Goal: Navigation & Orientation: Find specific page/section

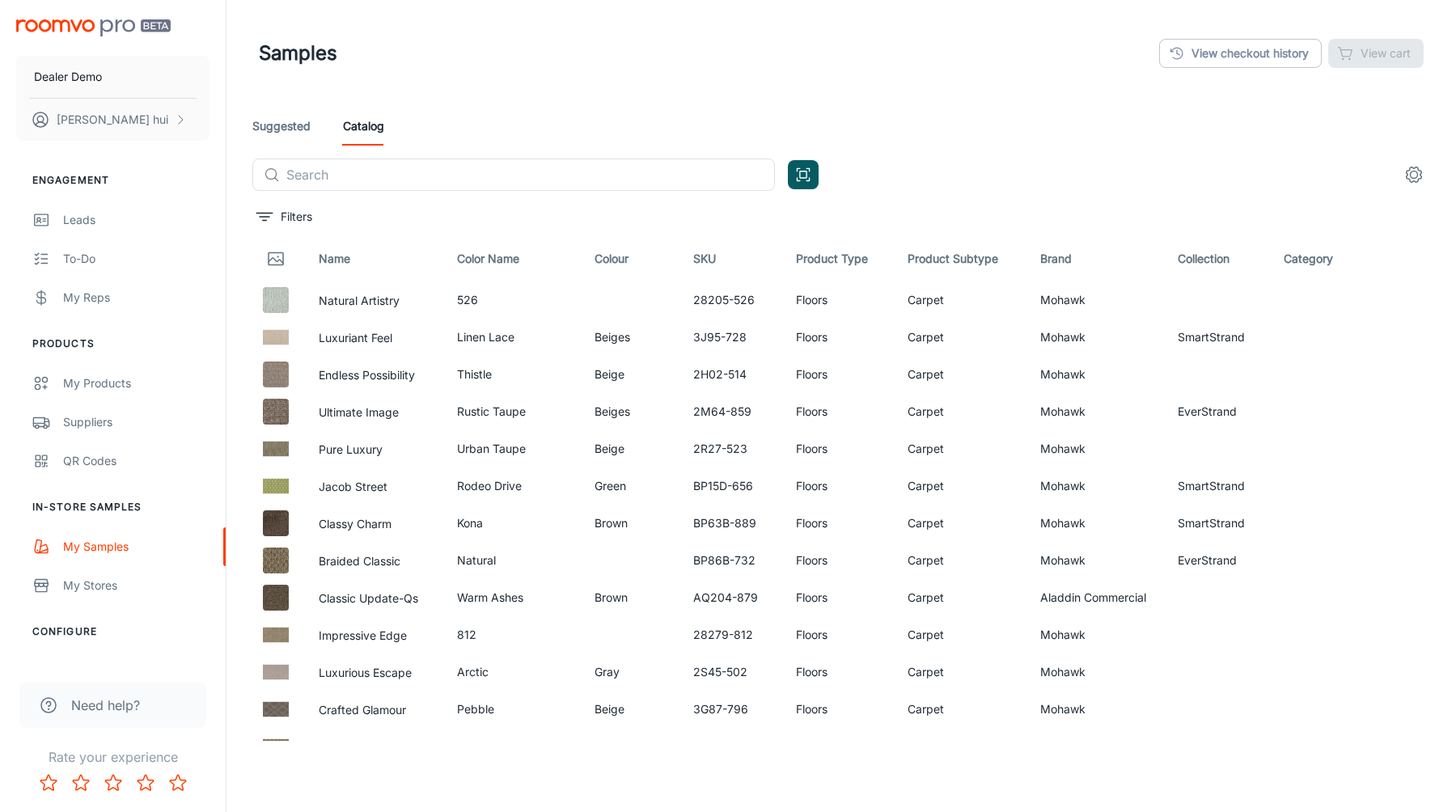
click at [1008, 170] on div "​ ​" at bounding box center [842, 175] width 1178 height 32
click at [172, 6] on div "Dealer Demo [PERSON_NAME]" at bounding box center [113, 76] width 226 height 154
click at [136, 28] on img "scrollable content" at bounding box center [94, 28] width 155 height 17
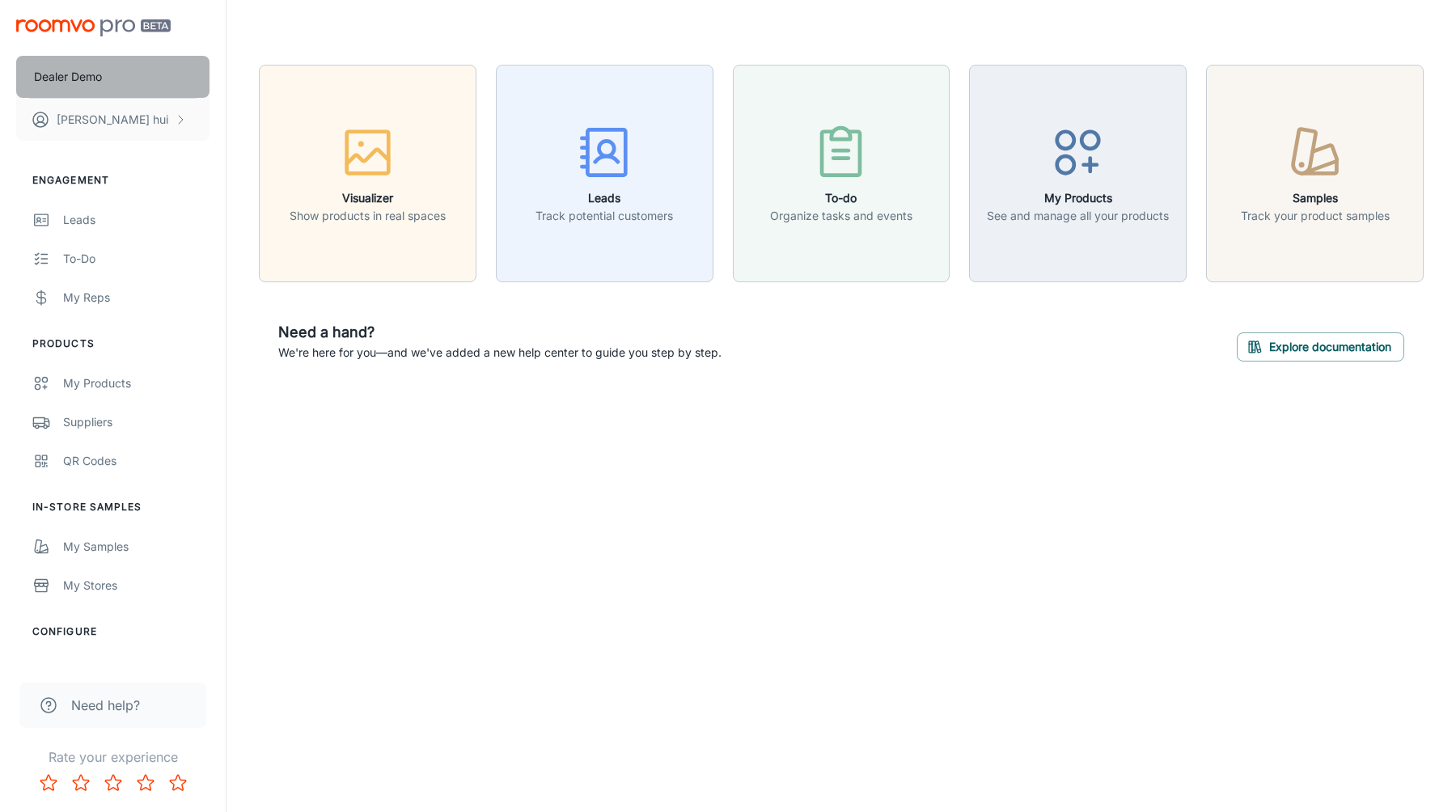
click at [175, 83] on button "Dealer Demo" at bounding box center [113, 76] width 194 height 42
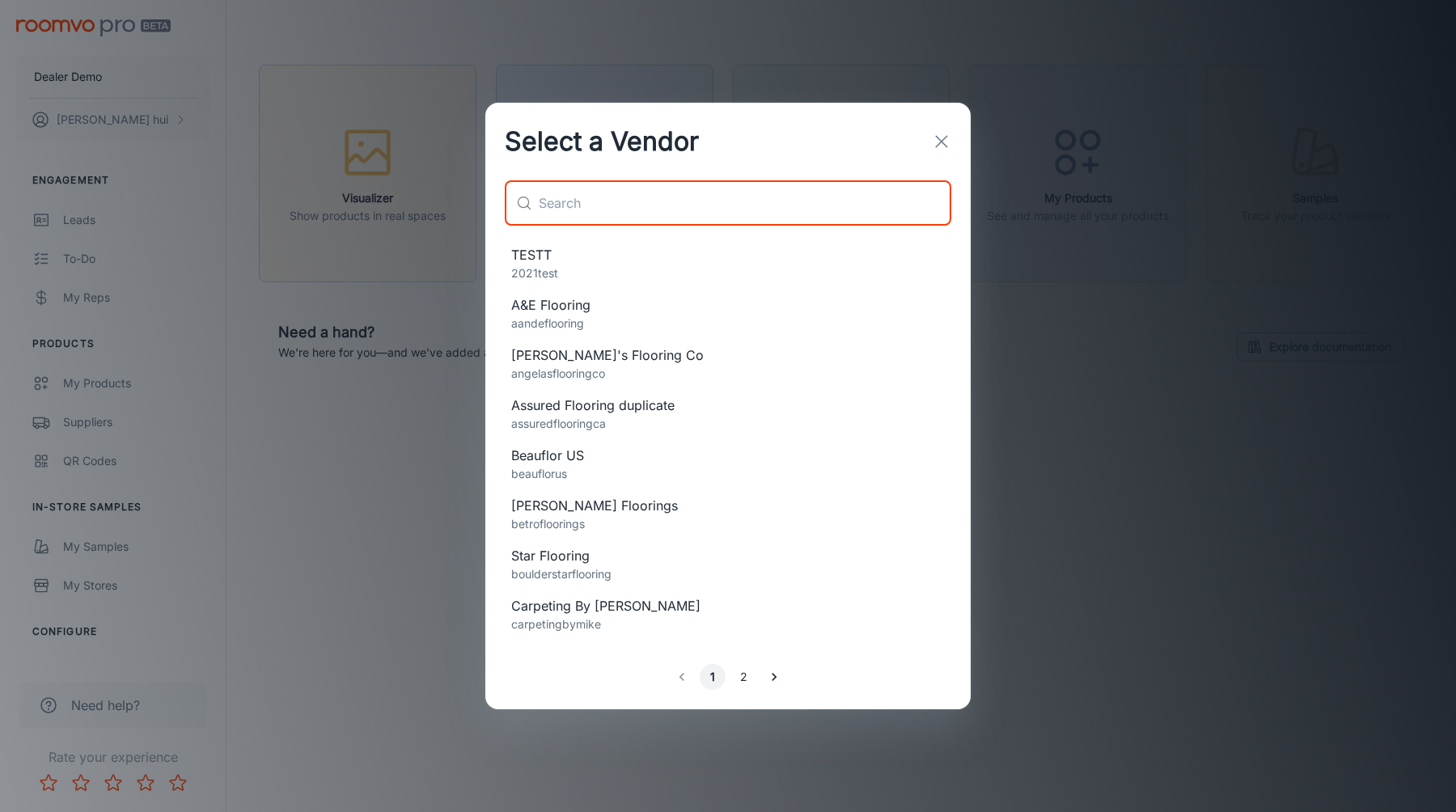
click at [645, 181] on input "text" at bounding box center [745, 203] width 413 height 45
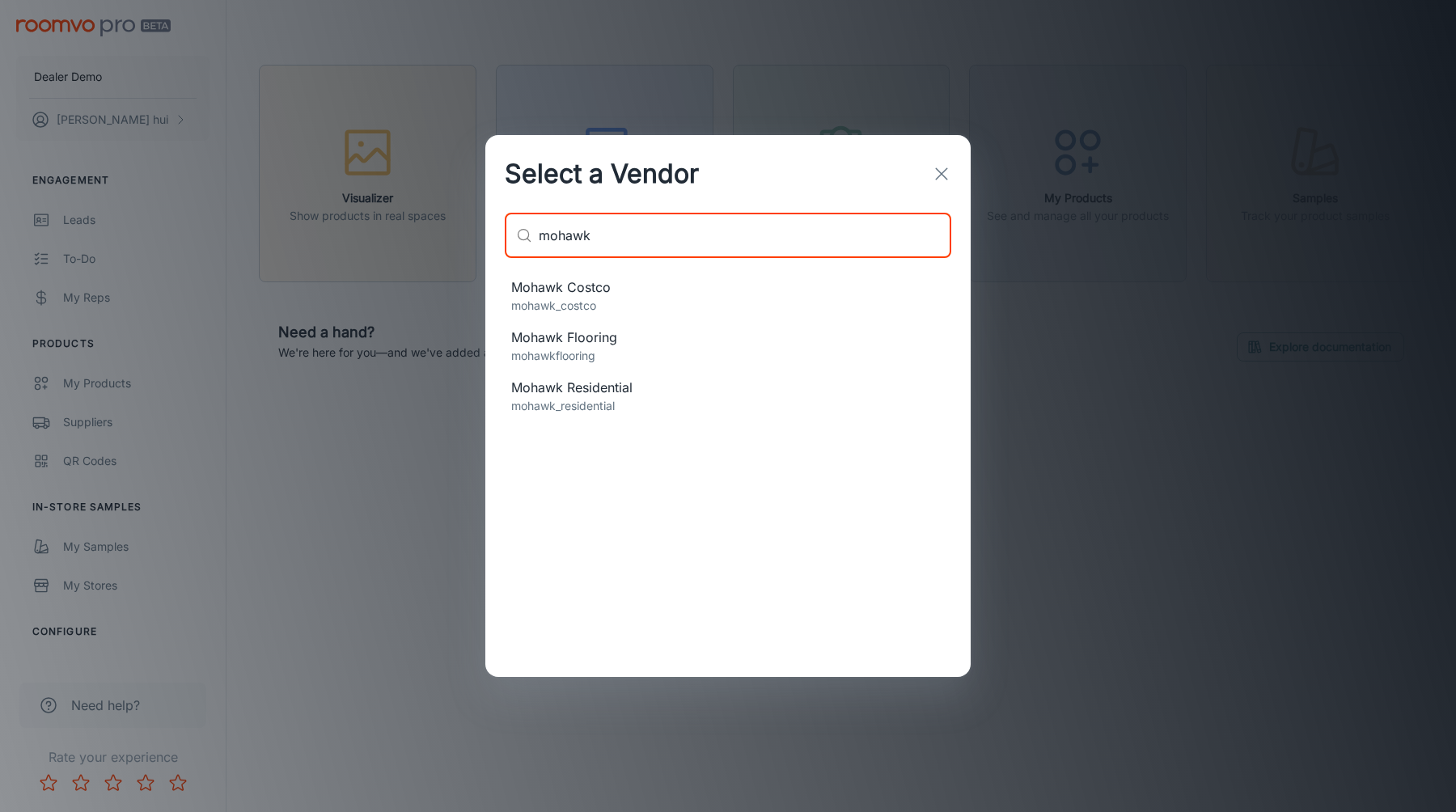
type input "mohawk"
click at [662, 414] on p "mohawk_residential" at bounding box center [728, 406] width 433 height 17
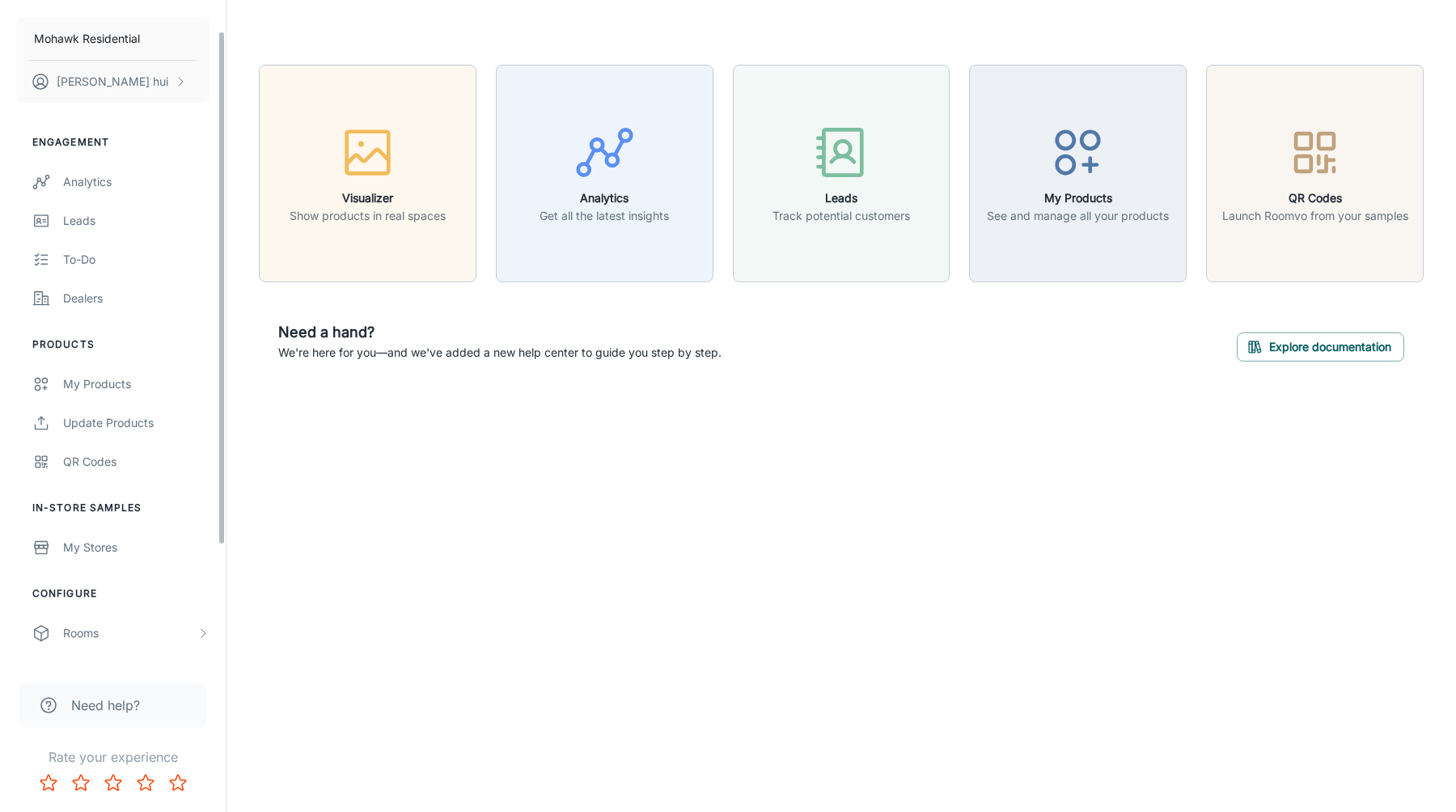
scroll to position [41, 0]
click at [101, 563] on link "My Stores" at bounding box center [113, 545] width 226 height 39
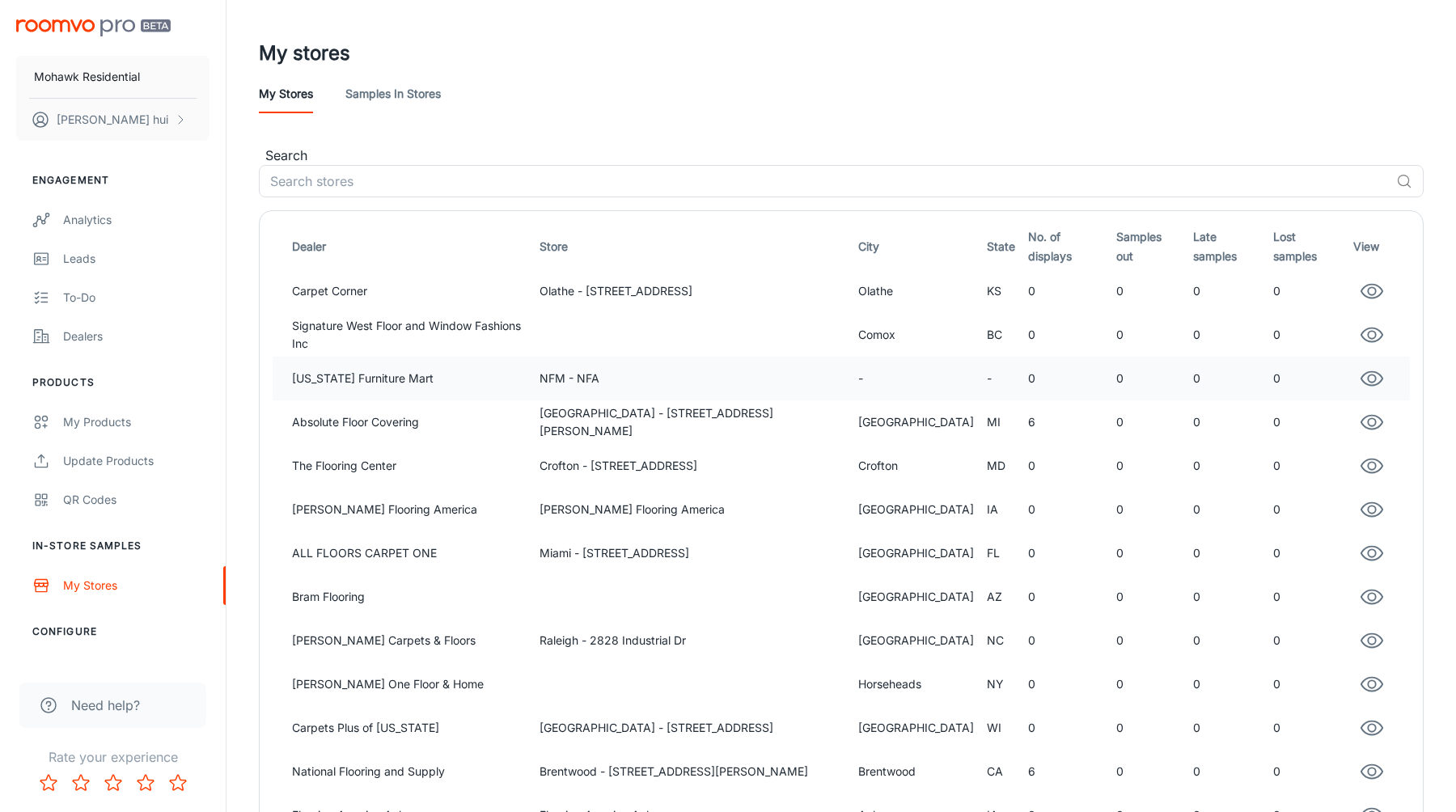
click at [471, 358] on td "[US_STATE] Furniture Mart" at bounding box center [403, 379] width 261 height 43
click at [728, 135] on header "My stores My stores Samples in stores" at bounding box center [842, 73] width 1204 height 146
click at [121, 27] on img "scrollable content" at bounding box center [94, 28] width 155 height 17
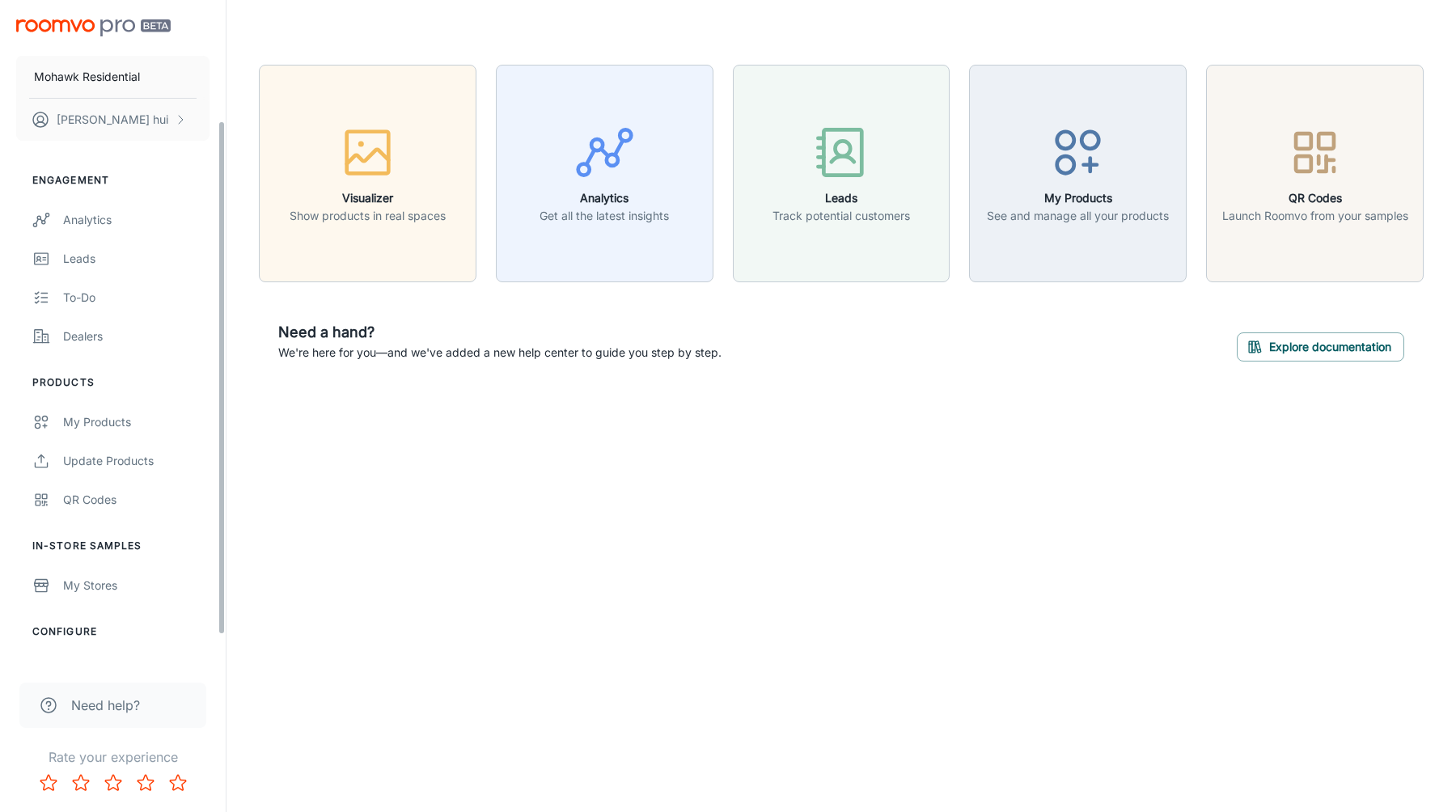
scroll to position [191, 0]
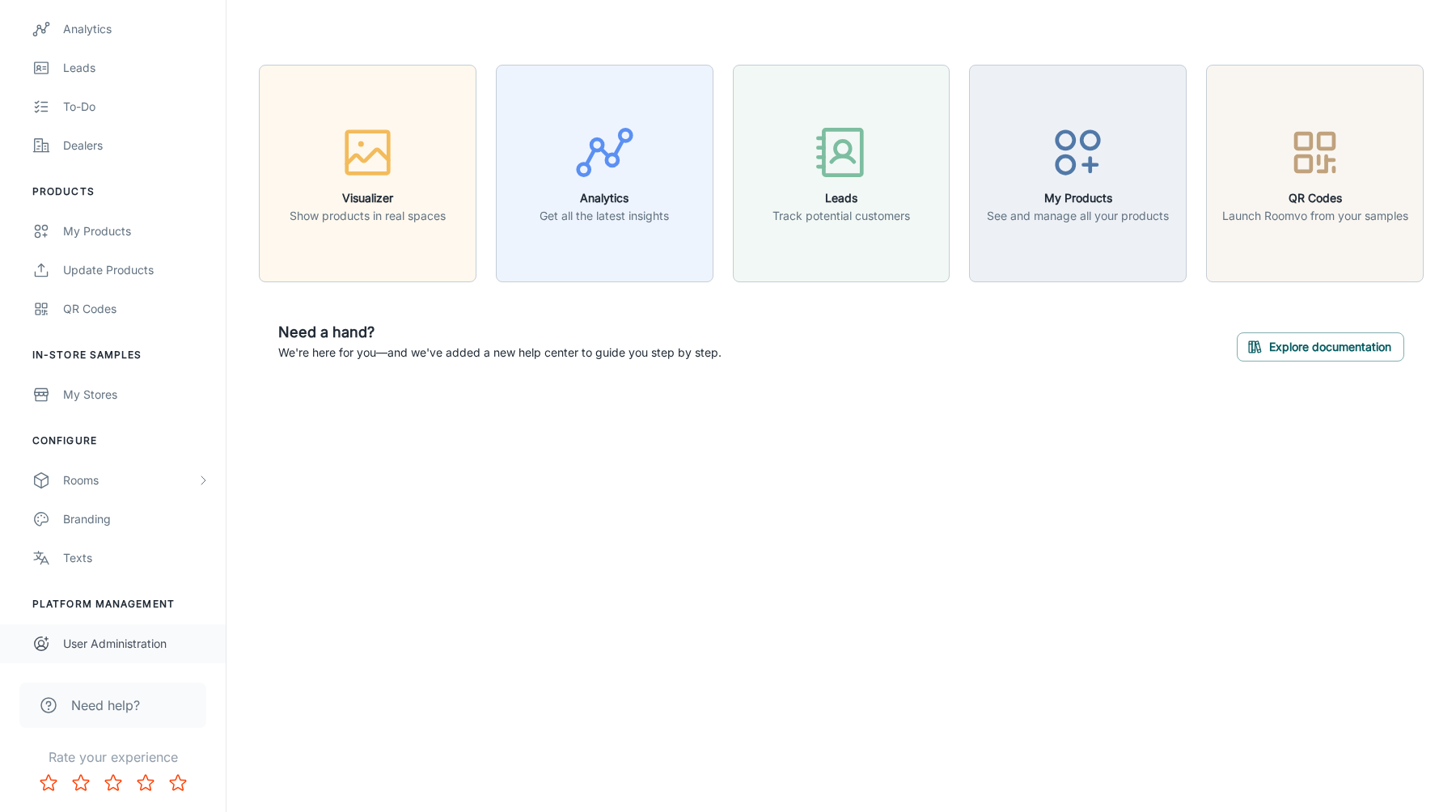
click at [115, 649] on div "User Administration" at bounding box center [136, 644] width 147 height 17
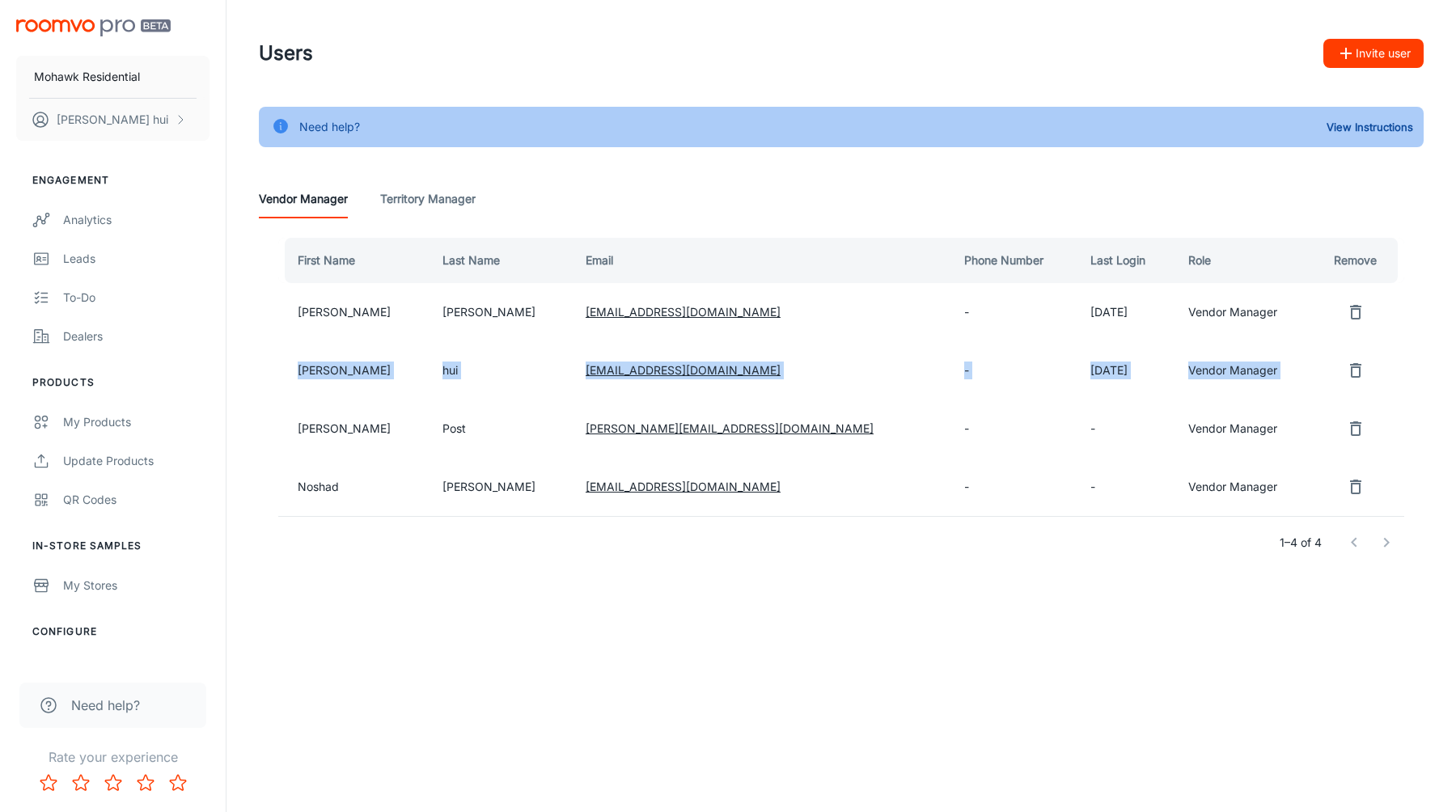
drag, startPoint x: 291, startPoint y: 373, endPoint x: 1300, endPoint y: 377, distance: 1009.0
click at [1300, 377] on tr "[PERSON_NAME] [PERSON_NAME][EMAIL_ADDRESS][DOMAIN_NAME] - [DATE] Vendor Manager" at bounding box center [841, 370] width 1126 height 58
click at [136, 29] on img "scrollable content" at bounding box center [94, 28] width 155 height 17
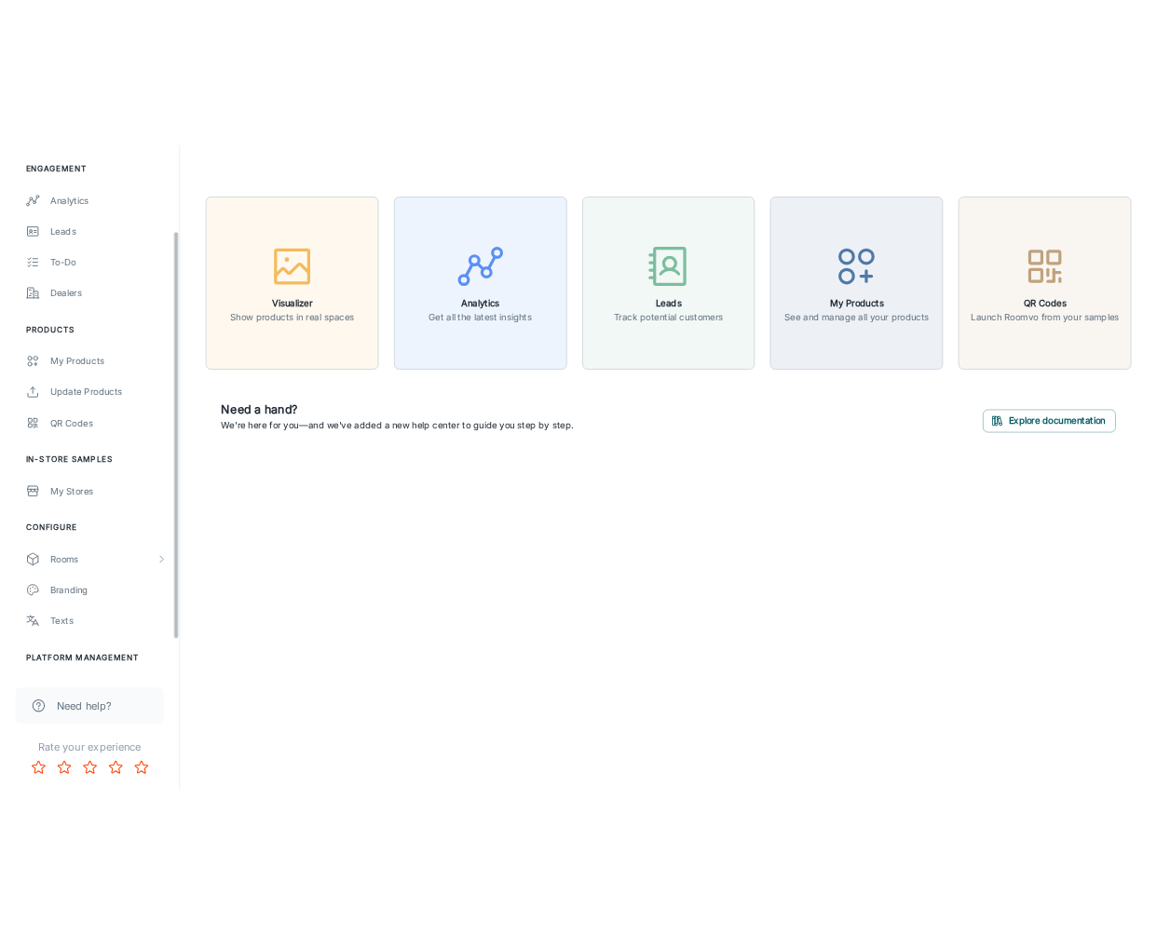
scroll to position [185, 0]
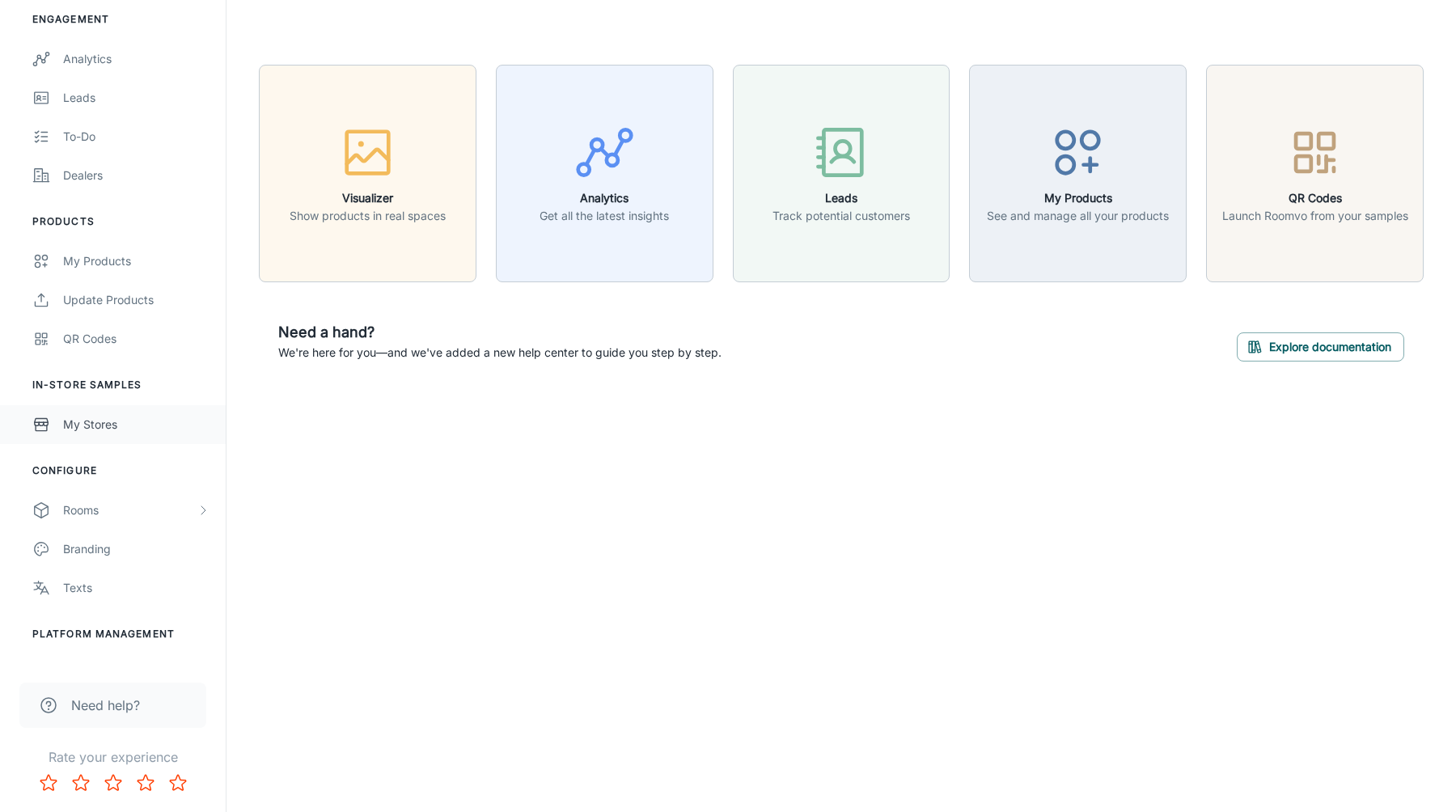
click at [99, 423] on div "My Stores" at bounding box center [136, 425] width 147 height 17
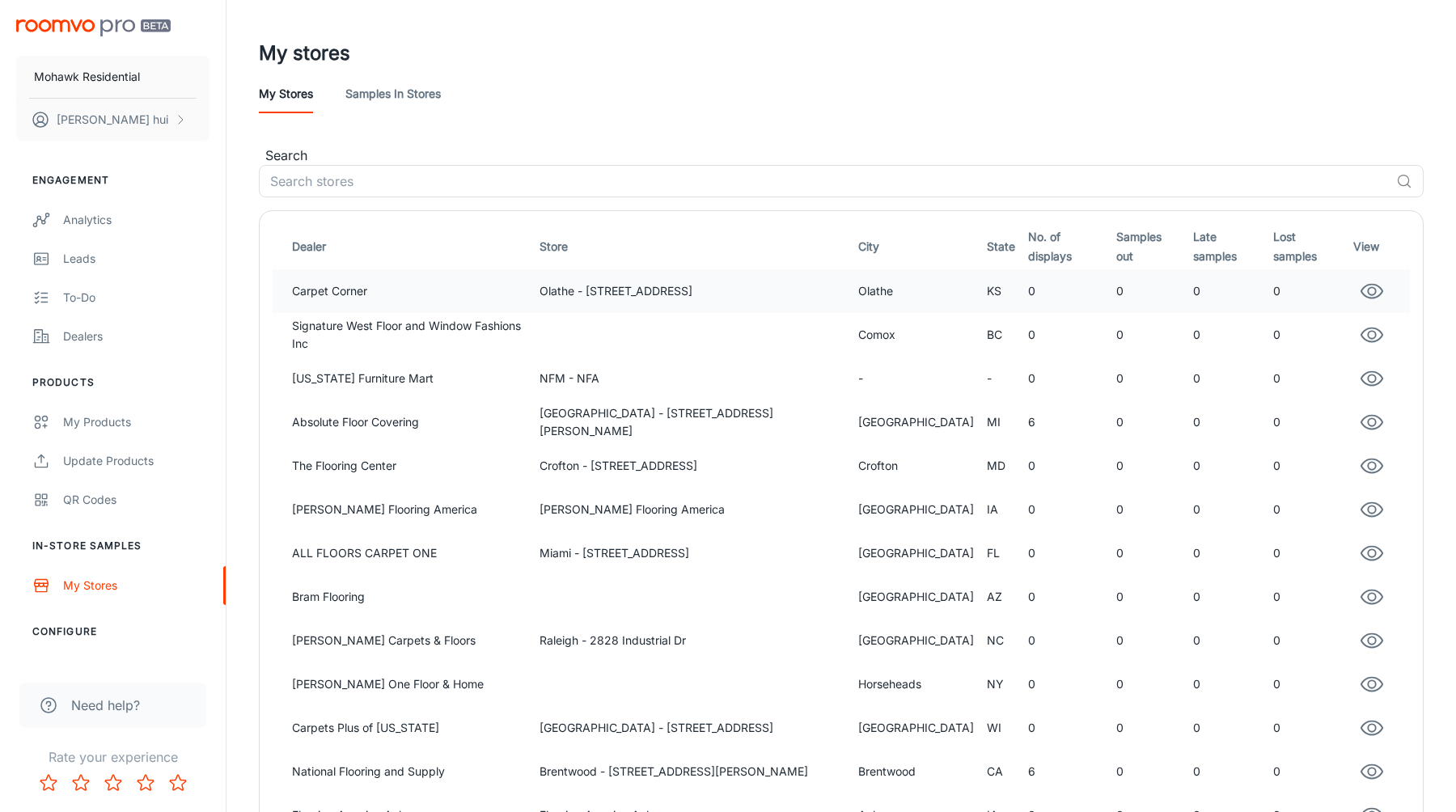
click at [621, 281] on td "Olathe - [STREET_ADDRESS]" at bounding box center [692, 291] width 318 height 43
click at [701, 89] on div "My stores Samples in stores" at bounding box center [841, 94] width 1165 height 39
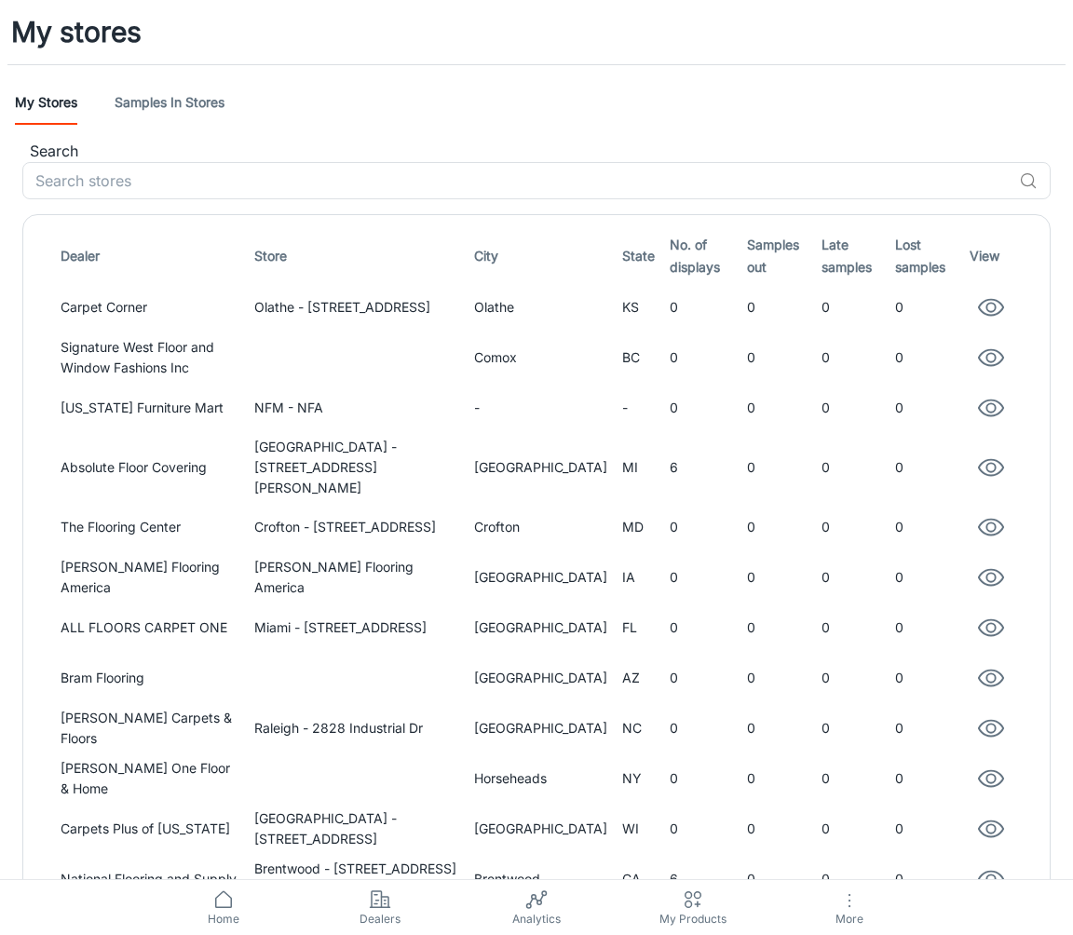
click at [714, 87] on div "My stores Samples in stores" at bounding box center [536, 102] width 1043 height 45
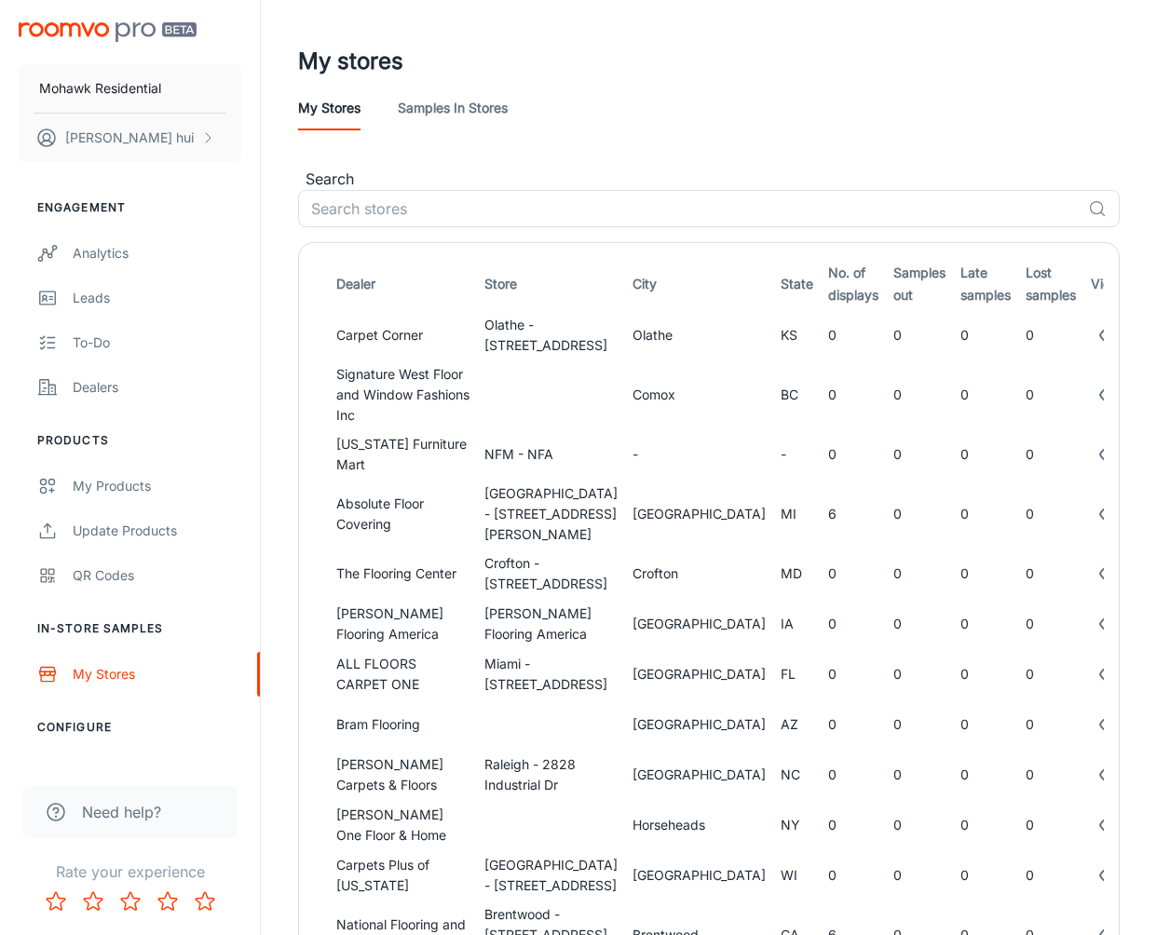
click at [943, 137] on header "My stores My stores Samples in stores" at bounding box center [709, 84] width 866 height 168
click at [886, 333] on td "0" at bounding box center [919, 335] width 67 height 50
click at [156, 15] on div "Mohawk Residential Jeff hui" at bounding box center [130, 88] width 260 height 177
click at [128, 33] on img "scrollable content" at bounding box center [108, 32] width 178 height 20
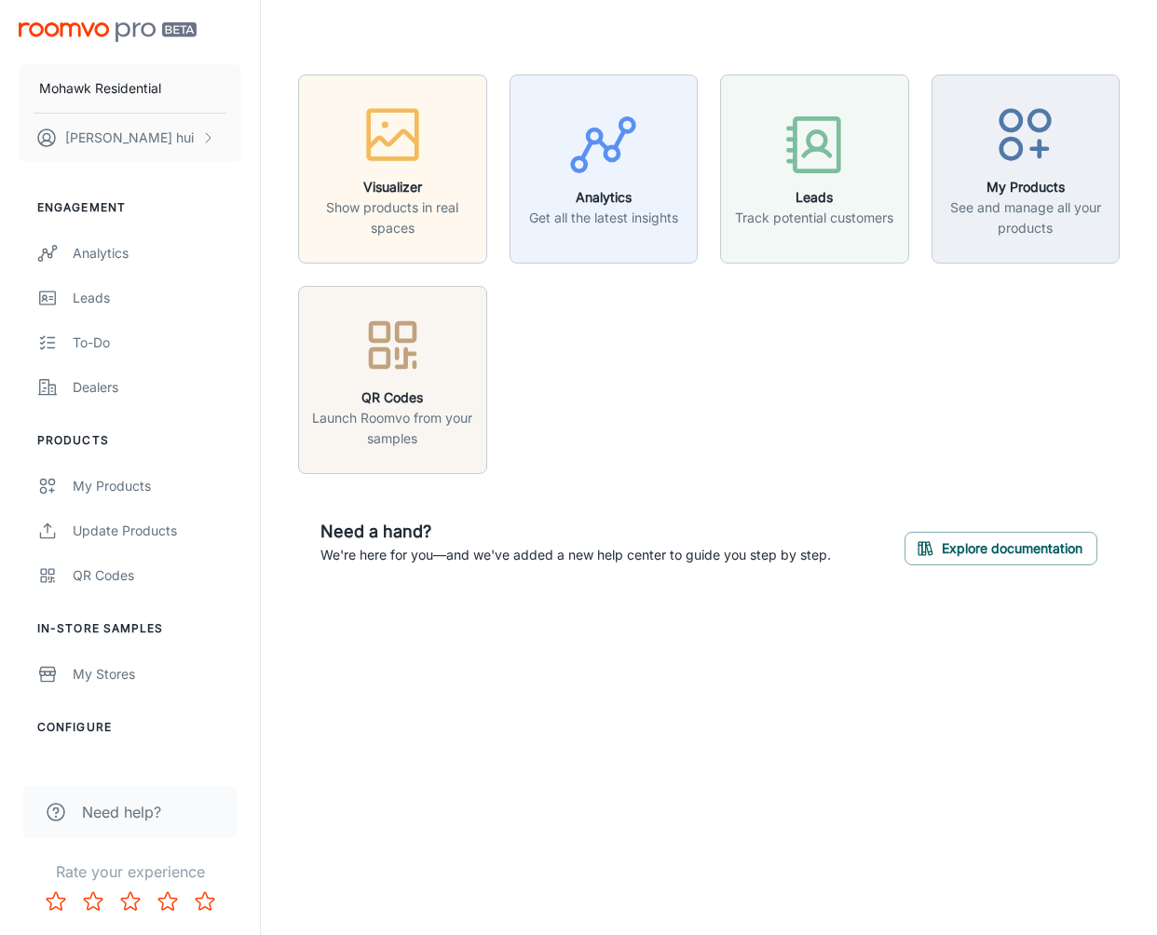
click at [768, 35] on header at bounding box center [709, 37] width 866 height 75
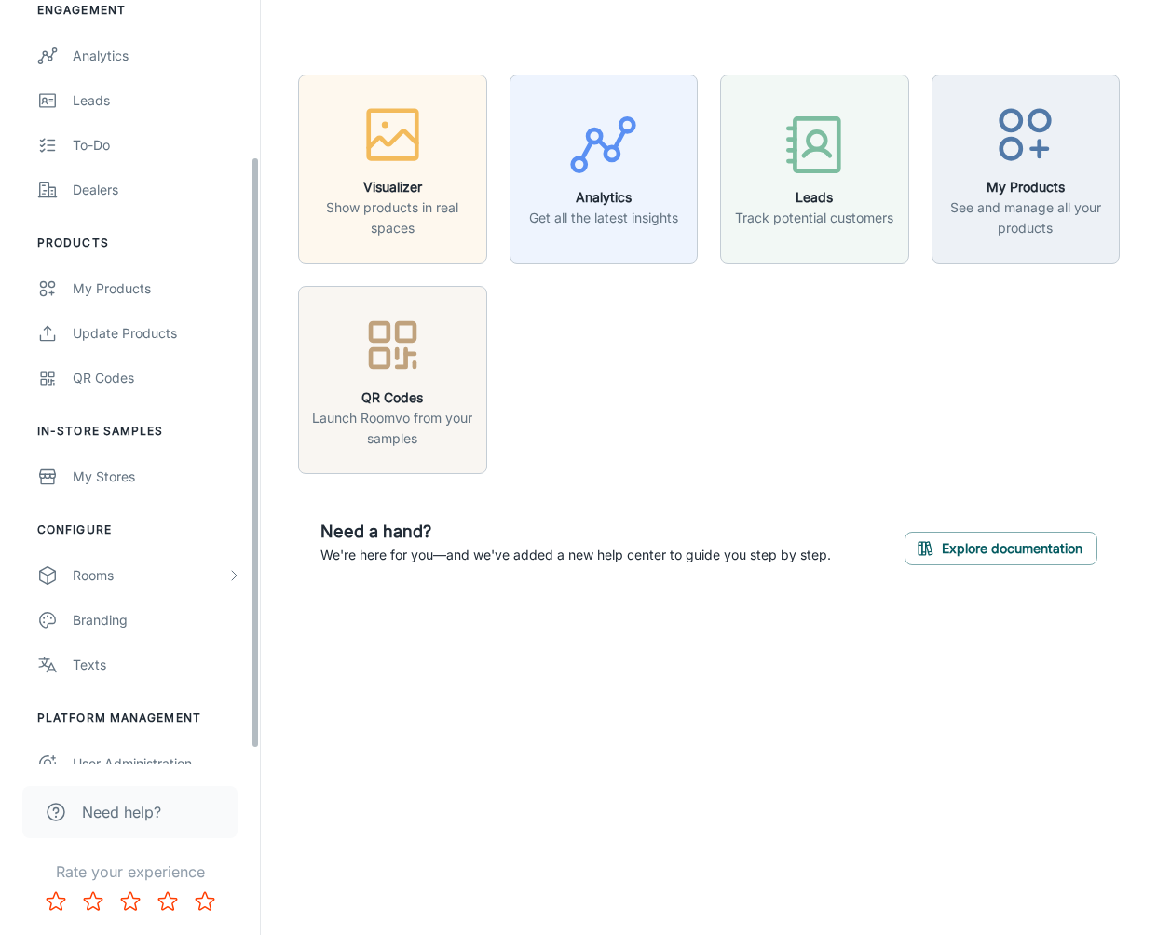
scroll to position [207, 0]
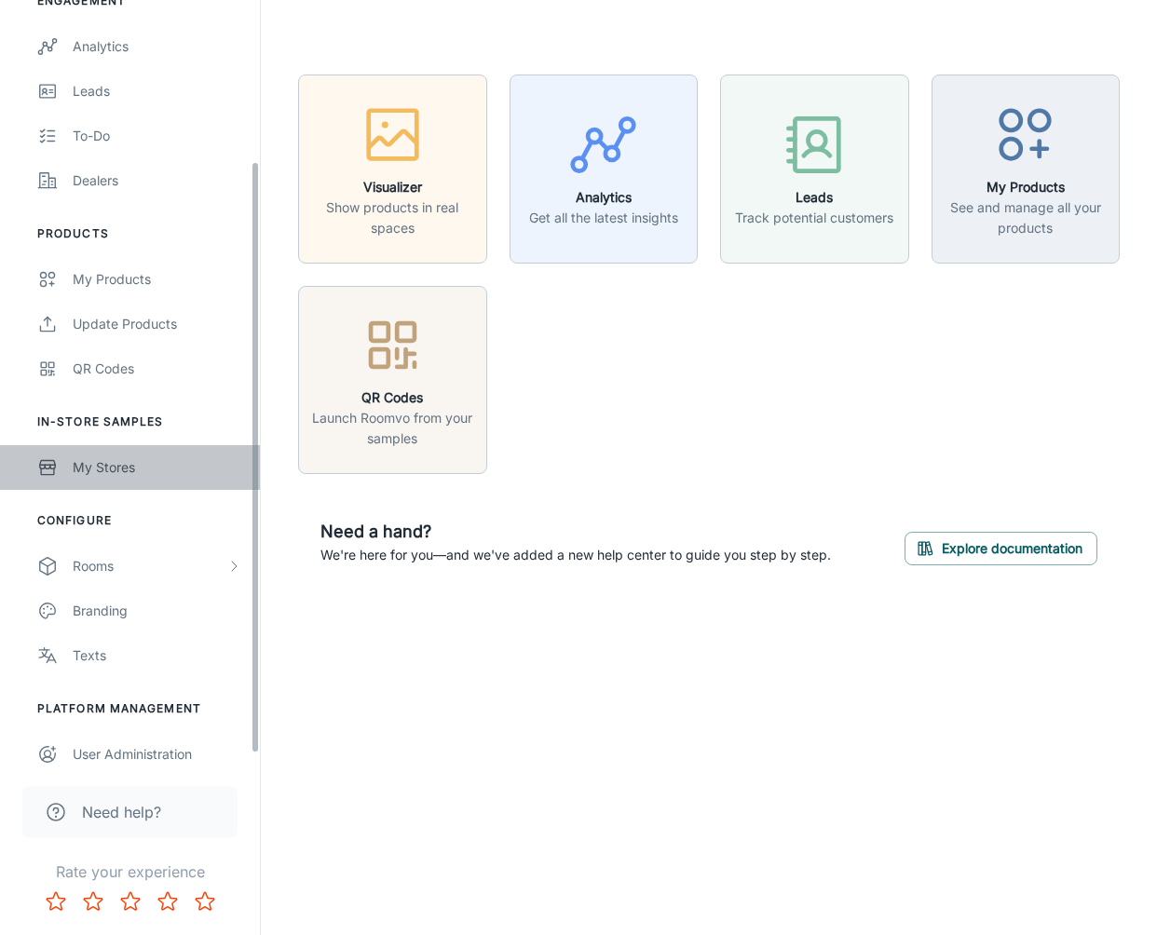
click at [110, 453] on link "My Stores" at bounding box center [130, 467] width 260 height 45
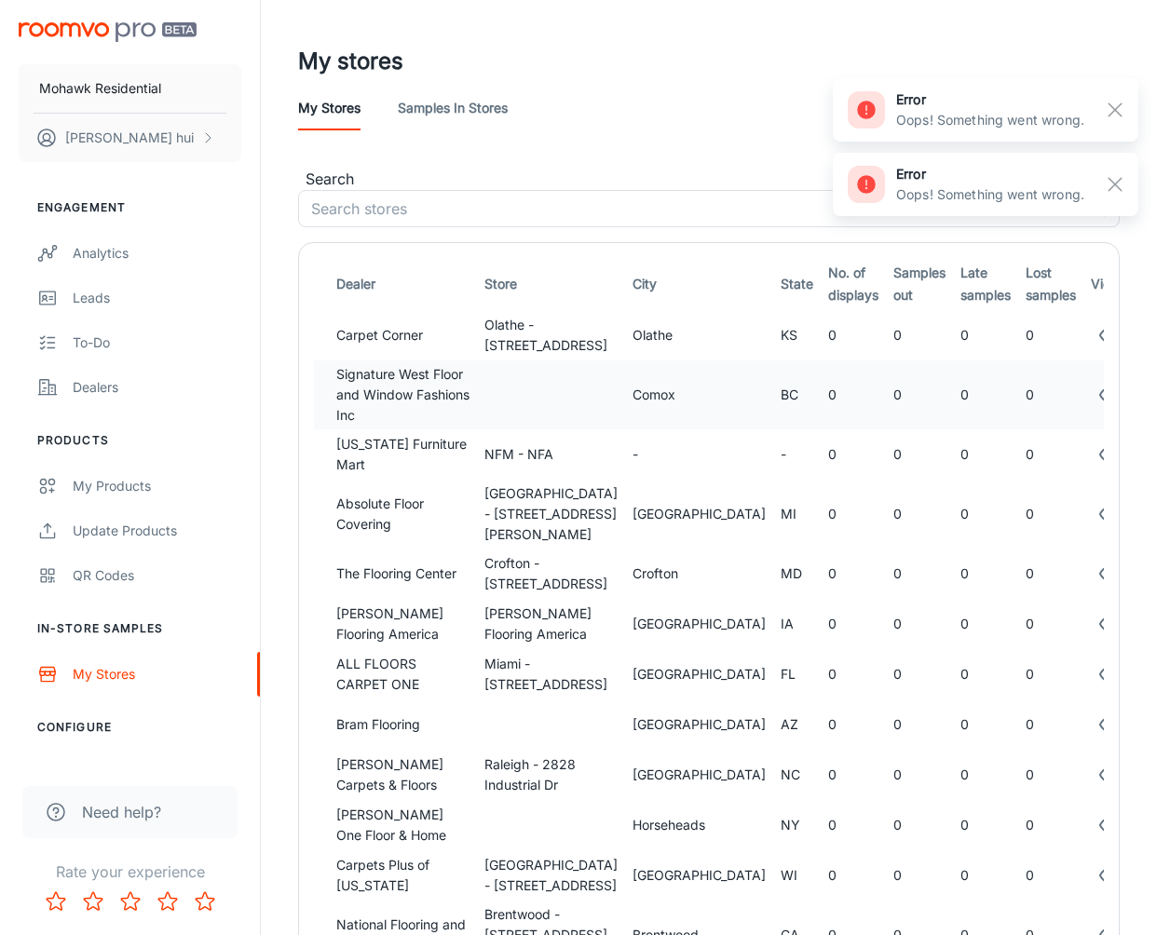
click at [888, 377] on td "0" at bounding box center [919, 394] width 67 height 69
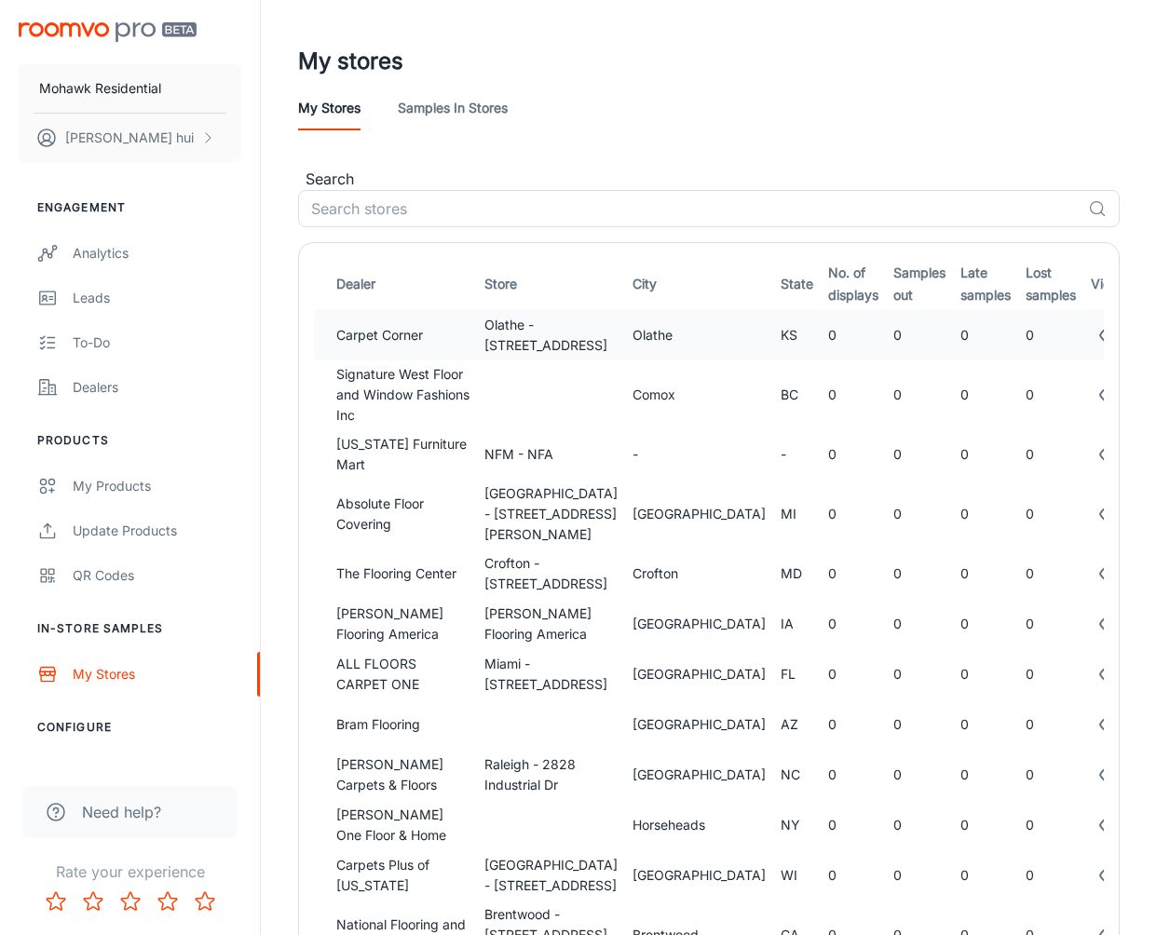
click at [888, 348] on td "0" at bounding box center [919, 335] width 67 height 50
click at [710, 102] on div "My stores Samples in stores" at bounding box center [708, 108] width 821 height 45
click at [771, 81] on div "My stores" at bounding box center [708, 61] width 821 height 48
click at [160, 39] on img "scrollable content" at bounding box center [108, 32] width 178 height 20
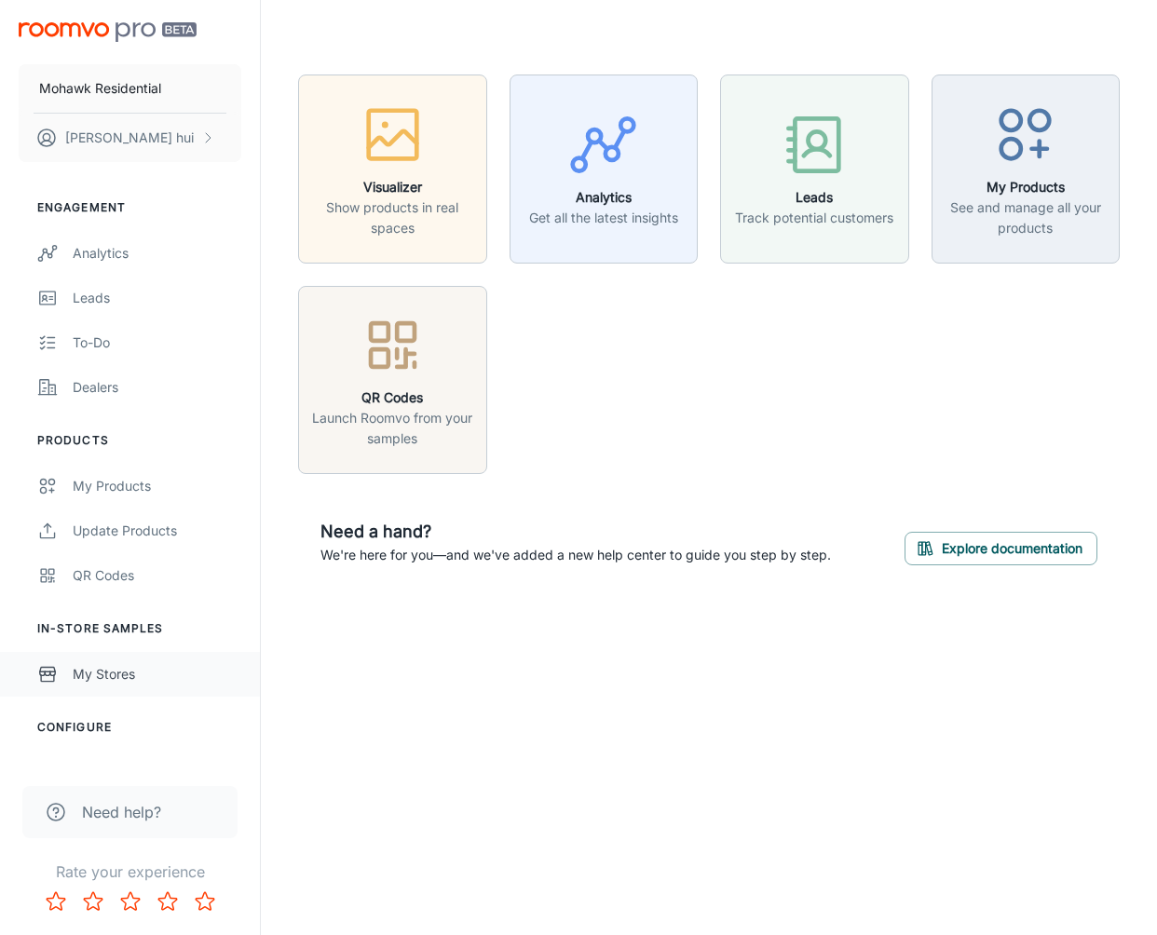
click at [107, 693] on link "My Stores" at bounding box center [130, 674] width 260 height 45
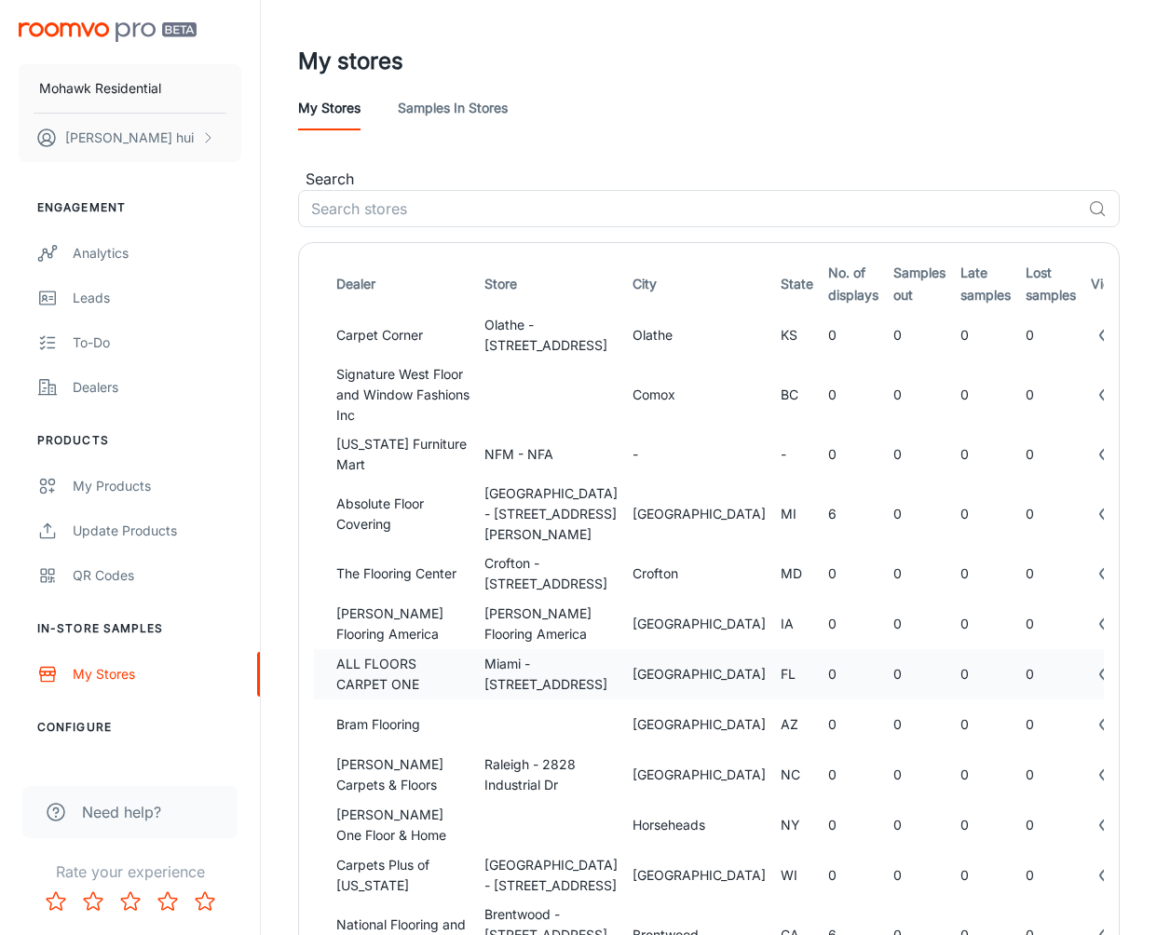
click at [562, 684] on td "Miami - [STREET_ADDRESS]" at bounding box center [551, 674] width 148 height 50
click at [955, 87] on div "My stores Samples in stores" at bounding box center [708, 108] width 821 height 45
click at [886, 544] on td "0" at bounding box center [919, 514] width 67 height 69
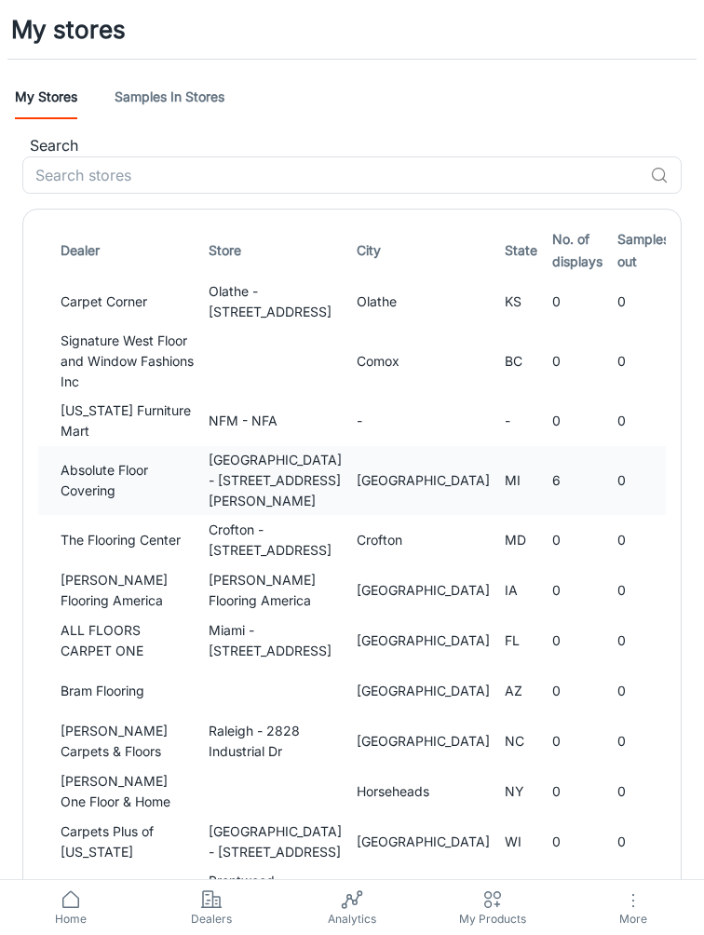
click at [218, 515] on td "[GEOGRAPHIC_DATA] - [STREET_ADDRESS][PERSON_NAME]" at bounding box center [275, 480] width 148 height 69
